Goal: Task Accomplishment & Management: Manage account settings

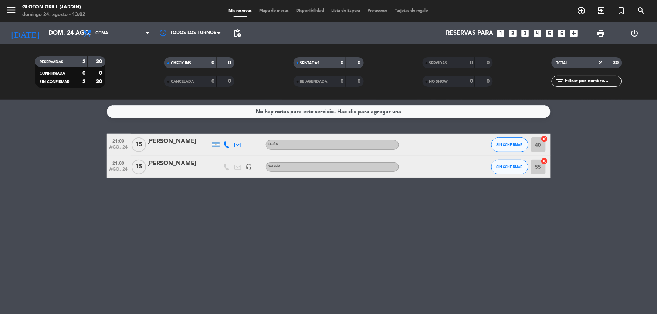
click at [117, 45] on div "RESERVADAS 2 30 CONFIRMADA 0 0 SIN CONFIRMAR 2 30 CHECK INS 0 0 CANCELADA 0 0 S…" at bounding box center [328, 71] width 657 height 55
click at [118, 35] on span "Cena" at bounding box center [116, 33] width 74 height 16
click at [116, 67] on div "menu Glotón Grill (Jardín) [DATE] 24. agosto - 13:02 Mis reservas Mapa de mesas…" at bounding box center [328, 50] width 657 height 100
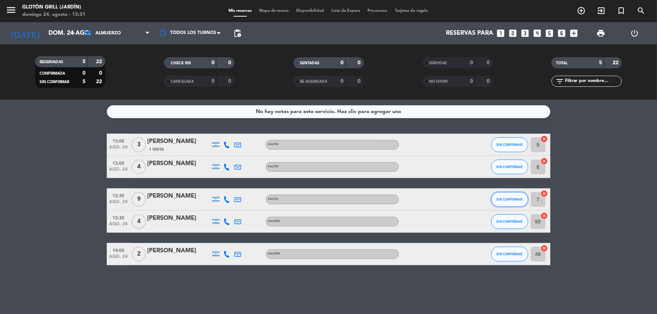
click at [514, 201] on button "SIN CONFIRMAR" at bounding box center [509, 199] width 37 height 15
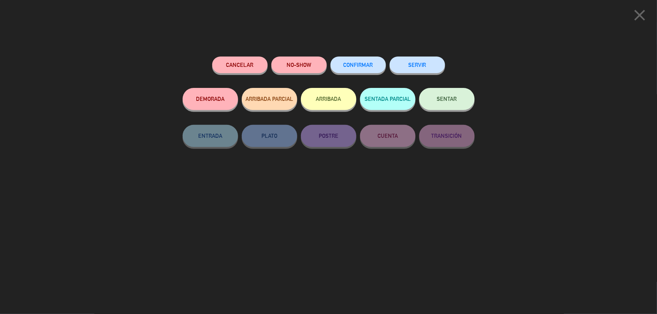
click at [341, 71] on button "CONFIRMAR" at bounding box center [357, 65] width 55 height 17
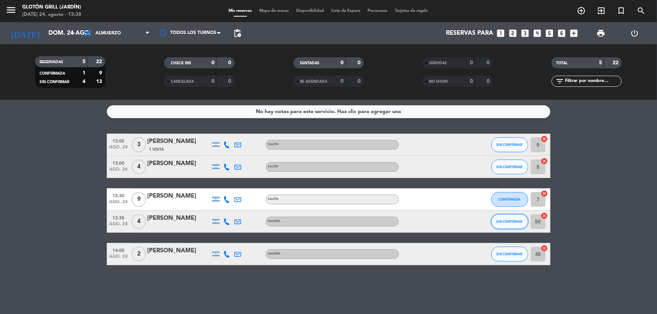
click at [500, 220] on span "SIN CONFIRMAR" at bounding box center [509, 222] width 26 height 4
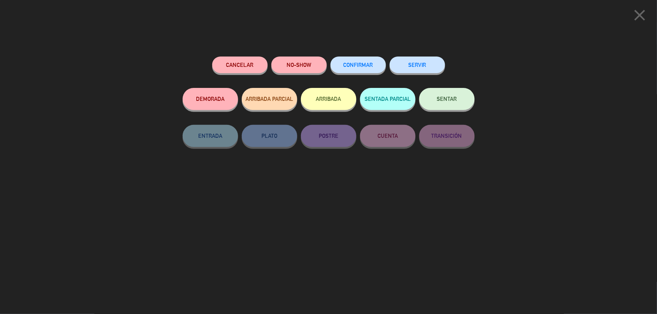
click at [446, 94] on button "SENTAR" at bounding box center [446, 99] width 55 height 22
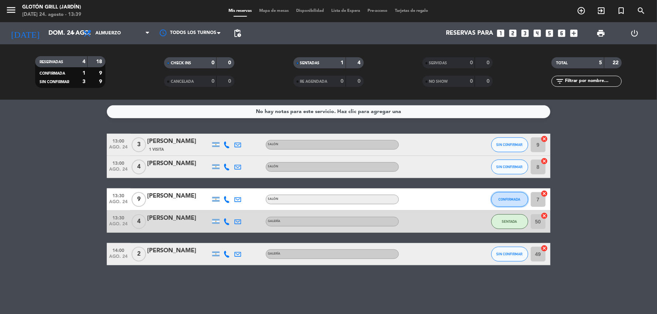
click at [510, 197] on span "CONFIRMADA" at bounding box center [510, 199] width 22 height 4
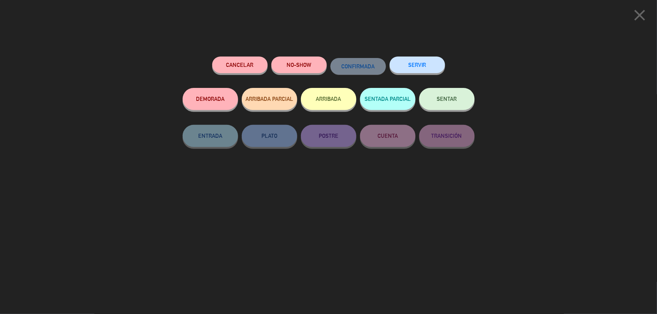
click at [442, 94] on button "SENTAR" at bounding box center [446, 99] width 55 height 22
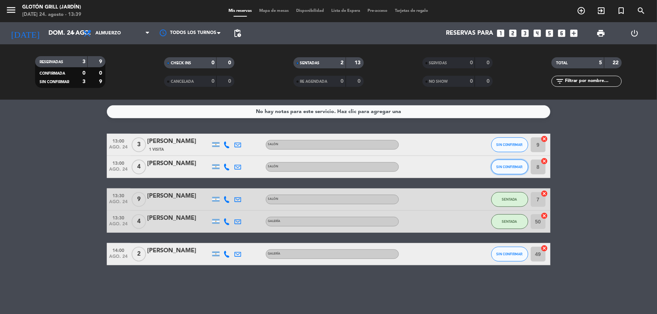
click at [511, 163] on button "SIN CONFIRMAR" at bounding box center [509, 167] width 37 height 15
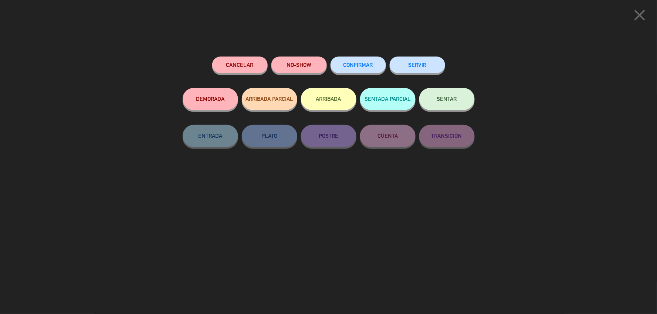
click at [458, 102] on button "SENTAR" at bounding box center [446, 99] width 55 height 22
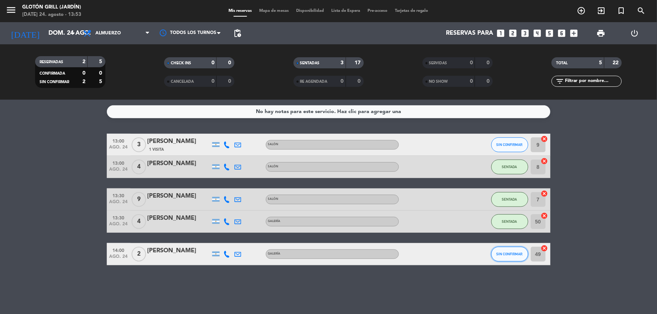
click at [515, 257] on button "SIN CONFIRMAR" at bounding box center [509, 254] width 37 height 15
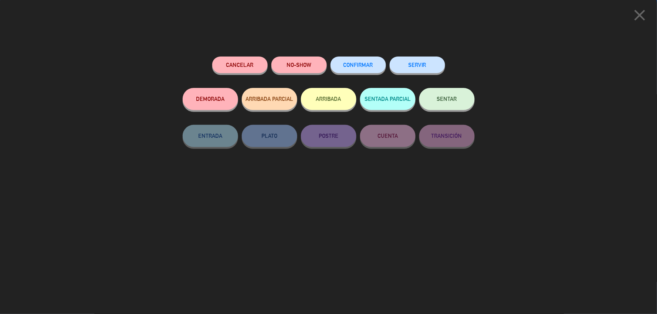
click at [448, 109] on button "SENTAR" at bounding box center [446, 99] width 55 height 22
